Goal: Check status: Check status

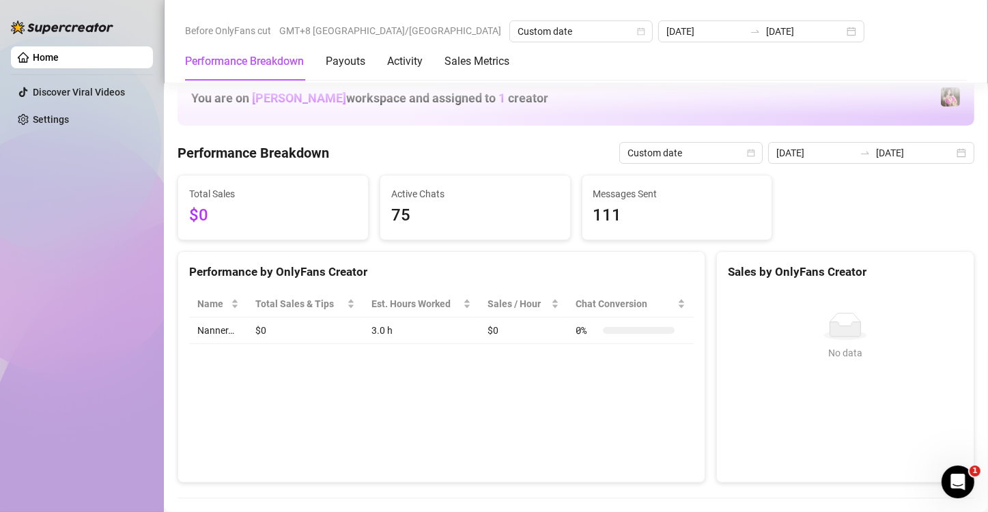
scroll to position [296, 0]
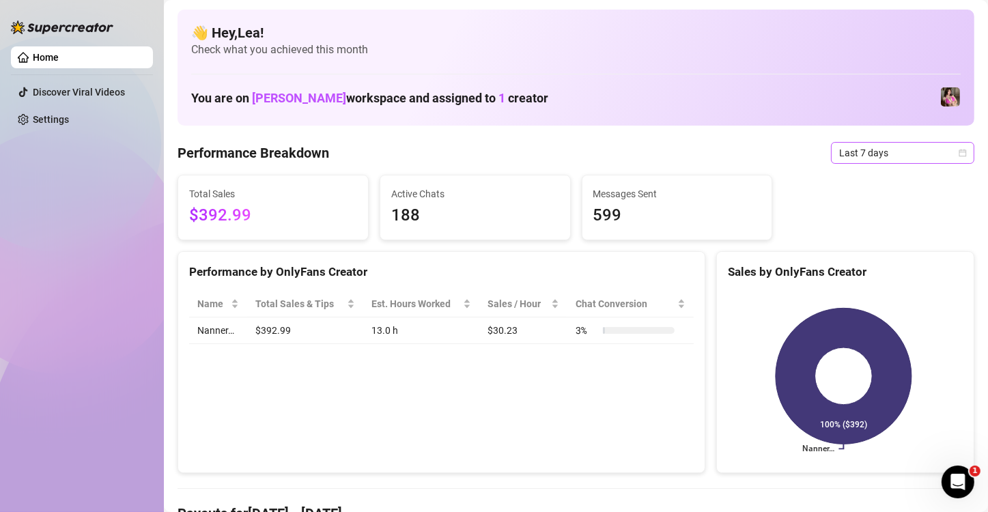
click at [959, 152] on icon "calendar" at bounding box center [963, 153] width 8 height 8
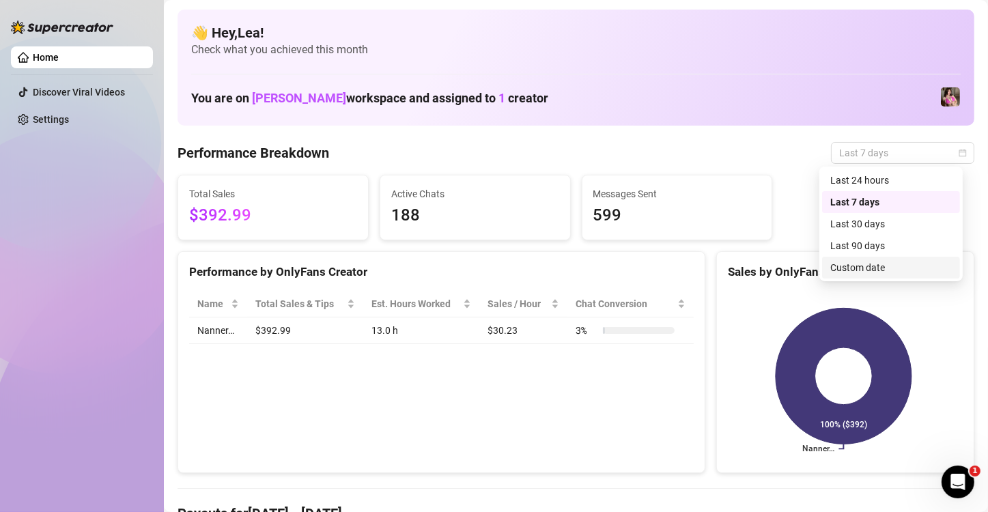
click at [868, 269] on div "Custom date" at bounding box center [891, 267] width 122 height 15
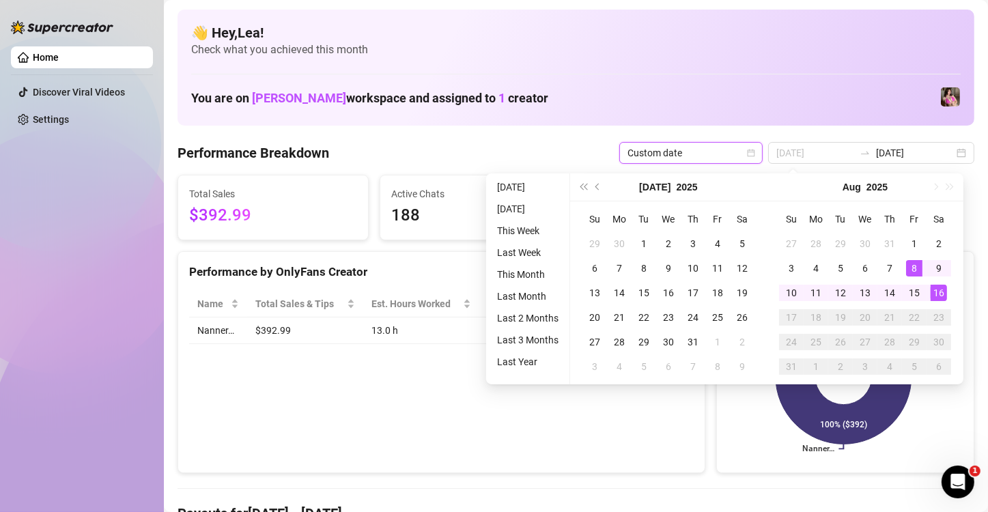
type input "[DATE]"
click at [936, 286] on div "16" at bounding box center [938, 293] width 16 height 16
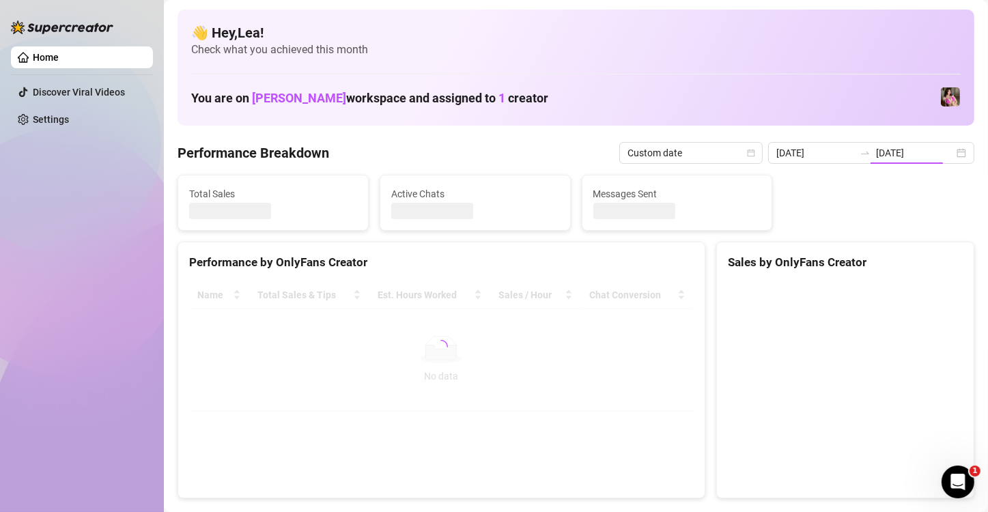
type input "[DATE]"
